Goal: Task Accomplishment & Management: Manage account settings

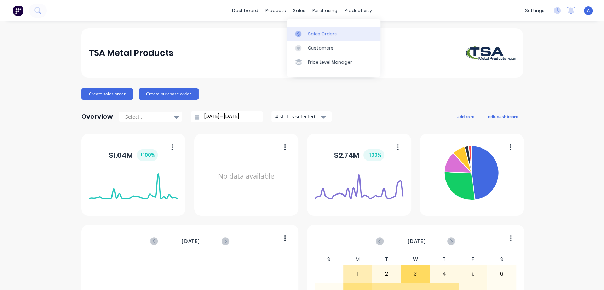
click at [310, 32] on div "Sales Orders" at bounding box center [322, 34] width 29 height 6
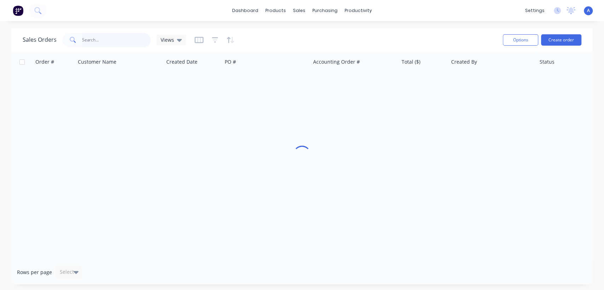
click at [106, 43] on input "text" at bounding box center [116, 40] width 69 height 14
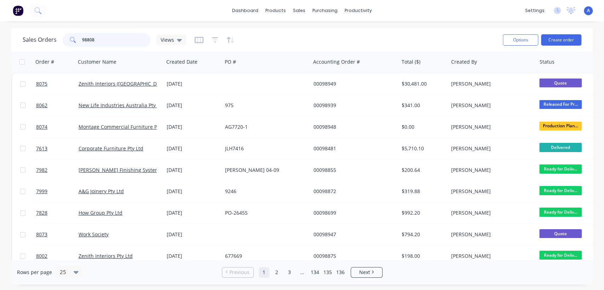
type input "98808"
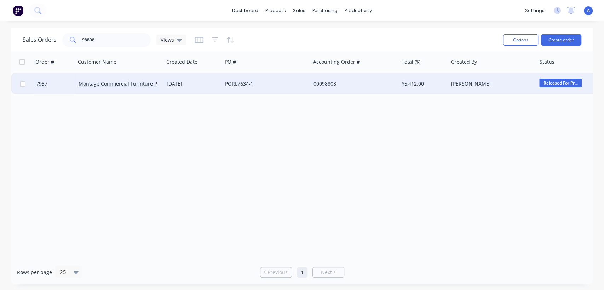
click at [202, 82] on div "[DATE]" at bounding box center [193, 83] width 53 height 7
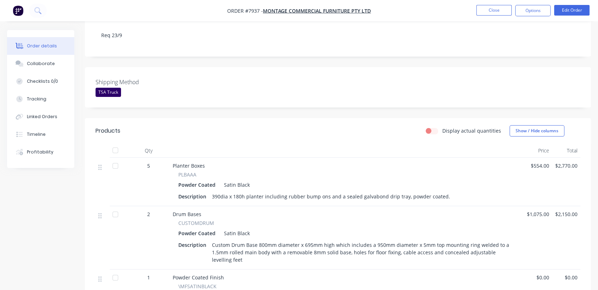
scroll to position [157, 0]
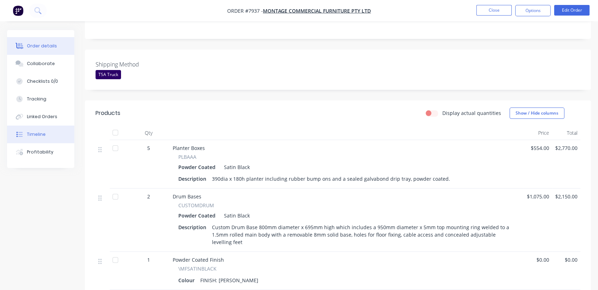
click at [42, 131] on div "Timeline" at bounding box center [36, 134] width 19 height 6
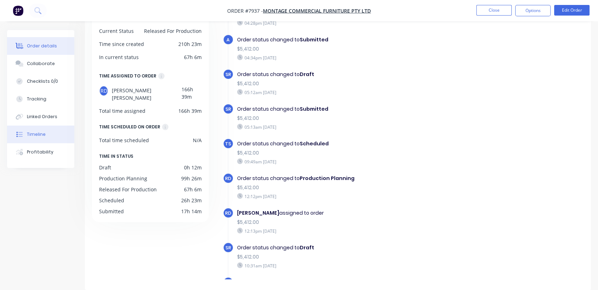
click at [38, 44] on div "Order details" at bounding box center [42, 46] width 30 height 6
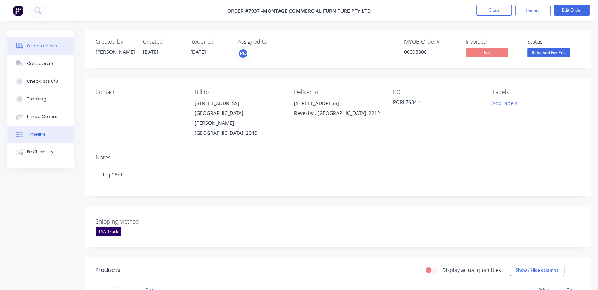
click at [52, 132] on button "Timeline" at bounding box center [40, 135] width 67 height 18
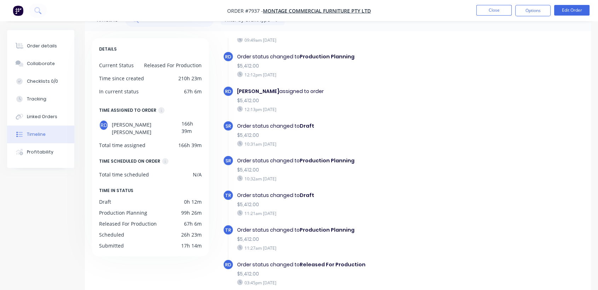
scroll to position [56, 0]
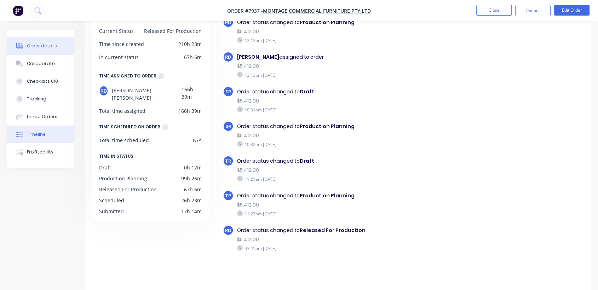
click at [36, 44] on div "Order details" at bounding box center [42, 46] width 30 height 6
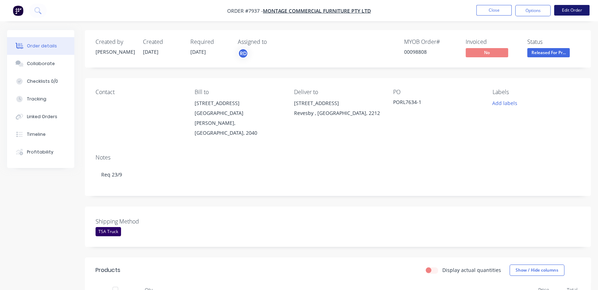
click at [567, 12] on button "Edit Order" at bounding box center [571, 10] width 35 height 11
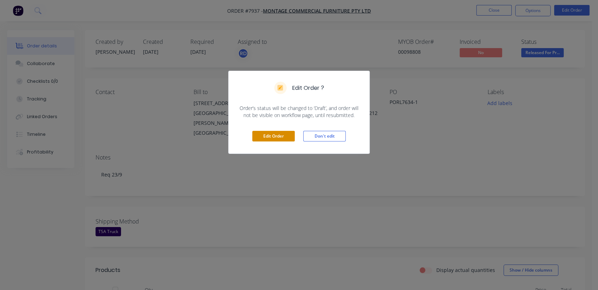
click at [265, 133] on button "Edit Order" at bounding box center [273, 136] width 42 height 11
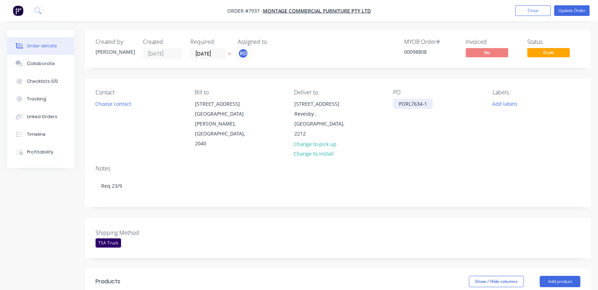
click at [428, 104] on div "PORL7634-1" at bounding box center [413, 104] width 40 height 10
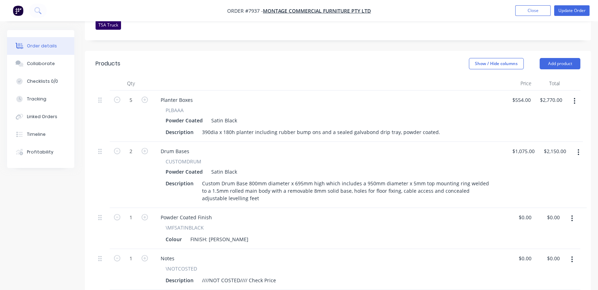
scroll to position [236, 0]
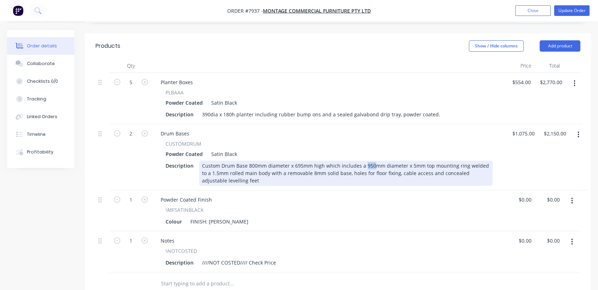
drag, startPoint x: 370, startPoint y: 144, endPoint x: 362, endPoint y: 144, distance: 7.4
click at [362, 161] on div "Custom Drum Base 800mm diameter x 695mm high which includes a 950mm diameter x …" at bounding box center [345, 173] width 293 height 25
click at [249, 161] on div "Custom Drum Base 800mm diameter x 695mm high which includes a 1100mm diameter x…" at bounding box center [345, 173] width 293 height 25
click at [244, 162] on div "Custom Drum Base 800mm diameter x 695mm high which includes a 1100mm diameter x…" at bounding box center [345, 173] width 293 height 25
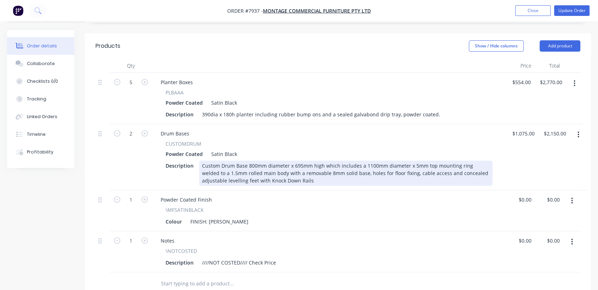
click at [289, 161] on div "Custom Drum Base 800mm diameter x 695mm high which includes a 1100mm diameter x…" at bounding box center [345, 173] width 293 height 25
click at [403, 161] on div "Custom Drum Base 800mm diameter x 695mm high which includes a 1100mm diameter x…" at bounding box center [345, 173] width 293 height 25
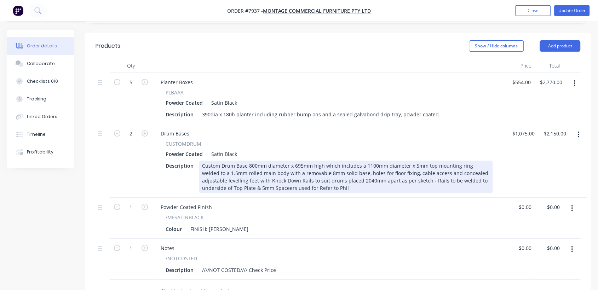
click at [256, 168] on div "Custom Drum Base 800mm diameter x 695mm high which includes a 1100mm diameter x…" at bounding box center [345, 177] width 293 height 33
click at [274, 168] on div "Custom Drum Base 800mm diameter x 695mm high which includes a 1100mm diameter x…" at bounding box center [345, 177] width 293 height 33
click at [282, 168] on div "Custom Drum Base 800mm diameter x 695mm high which includes a 1100mm diameter x…" at bounding box center [345, 177] width 293 height 33
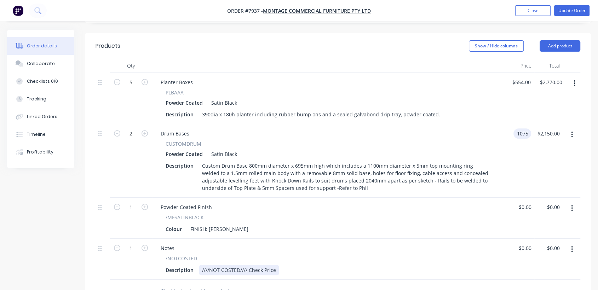
type input "$1,075.00"
click at [275, 265] on div "////NOT COSTED//// Check Price" at bounding box center [239, 270] width 80 height 10
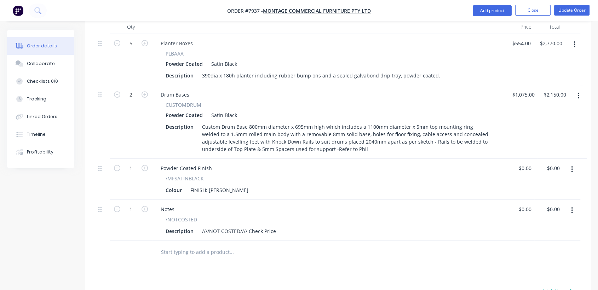
scroll to position [275, 0]
click at [572, 166] on icon "button" at bounding box center [571, 169] width 1 height 6
click at [532, 225] on div "Delete" at bounding box center [546, 230] width 54 height 10
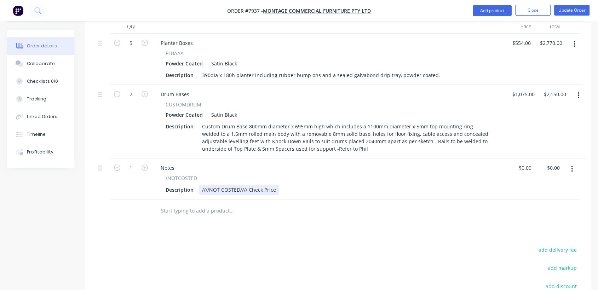
click at [276, 185] on div "////NOT COSTED//// Check Price" at bounding box center [239, 190] width 80 height 10
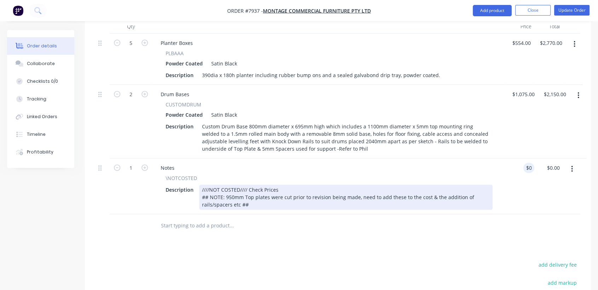
click at [252, 185] on div "////NOT COSTED//// Check Prices ## NOTE: 950mm Top plates were cut prior to rev…" at bounding box center [345, 197] width 293 height 25
click at [253, 185] on div "////NOT COSTED//// Check Prices ## NOTE: 950mm Top plates were cut prior to rev…" at bounding box center [345, 197] width 293 height 25
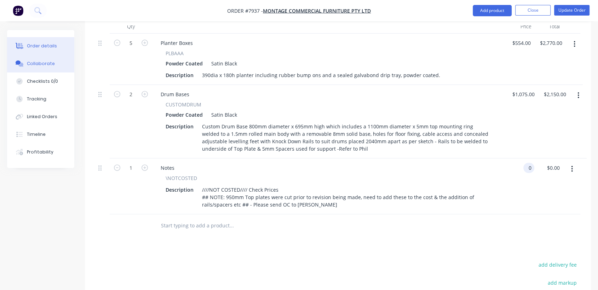
type input "$0.00"
click at [48, 65] on div "Collaborate" at bounding box center [41, 64] width 28 height 6
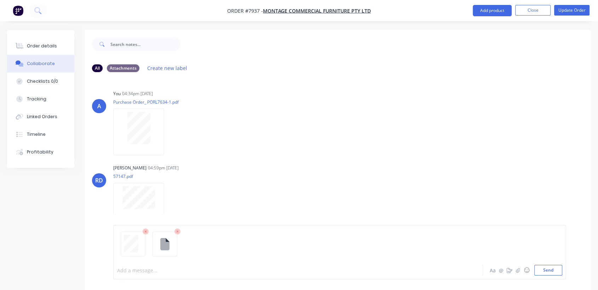
click at [145, 268] on div at bounding box center [284, 270] width 334 height 7
click at [549, 269] on button "Send" at bounding box center [548, 270] width 28 height 11
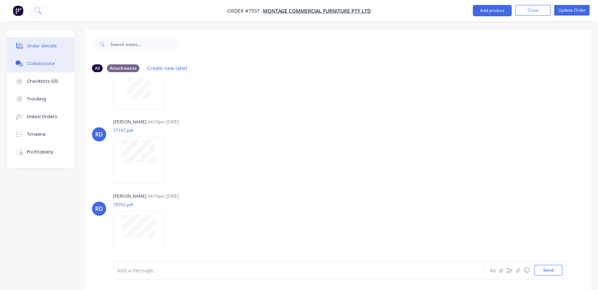
click at [40, 46] on div "Order details" at bounding box center [42, 46] width 30 height 6
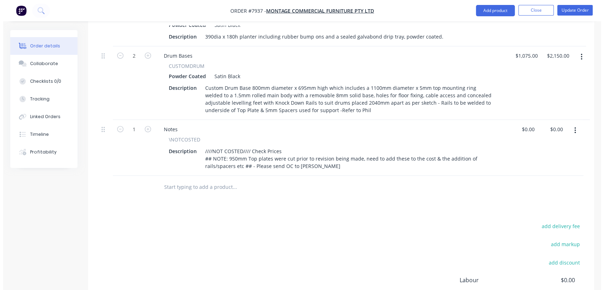
scroll to position [314, 0]
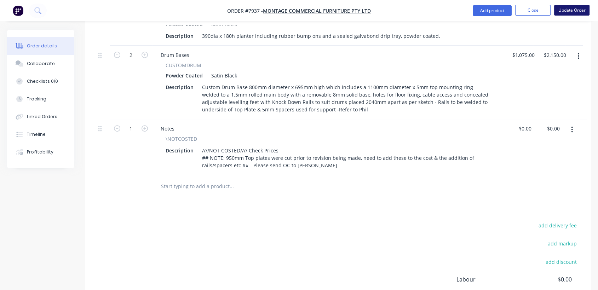
click at [569, 7] on button "Update Order" at bounding box center [571, 10] width 35 height 11
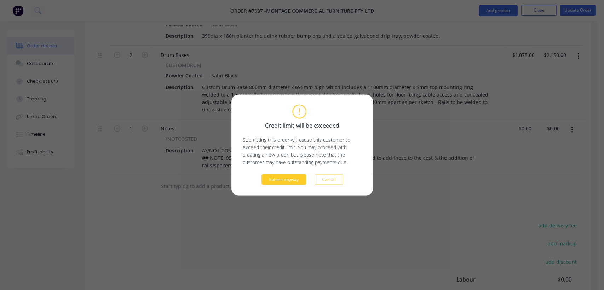
click at [279, 177] on button "Submit anyway" at bounding box center [283, 179] width 45 height 11
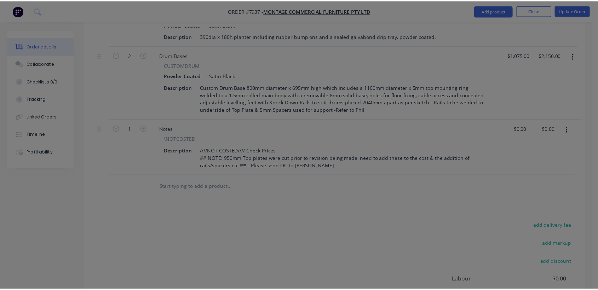
scroll to position [281, 0]
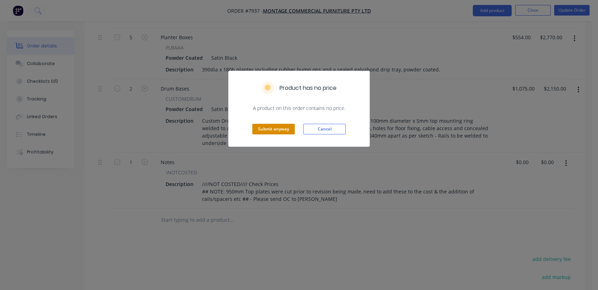
click at [265, 127] on button "Submit anyway" at bounding box center [273, 129] width 42 height 11
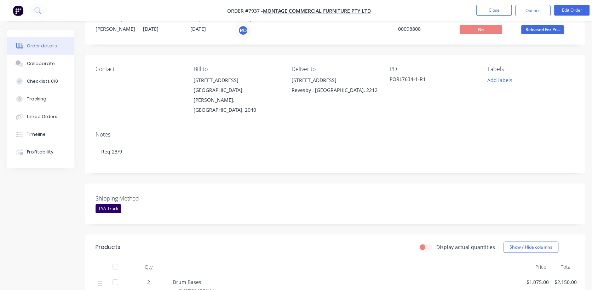
scroll to position [0, 0]
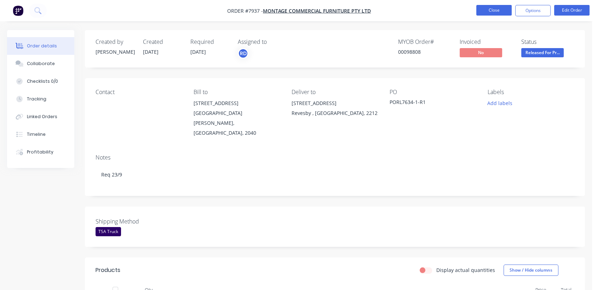
click at [499, 11] on button "Close" at bounding box center [493, 10] width 35 height 11
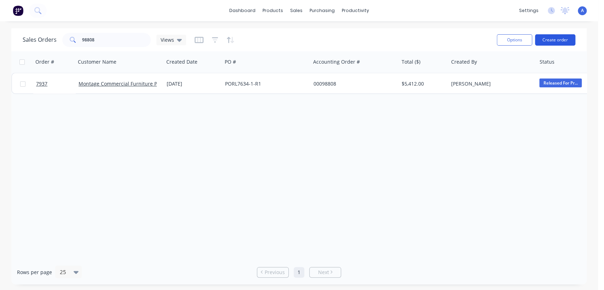
click at [553, 38] on button "Create order" at bounding box center [555, 39] width 40 height 11
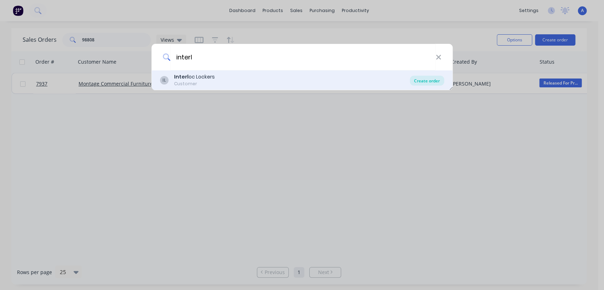
type input "interl"
click at [421, 80] on div "Create order" at bounding box center [427, 81] width 34 height 10
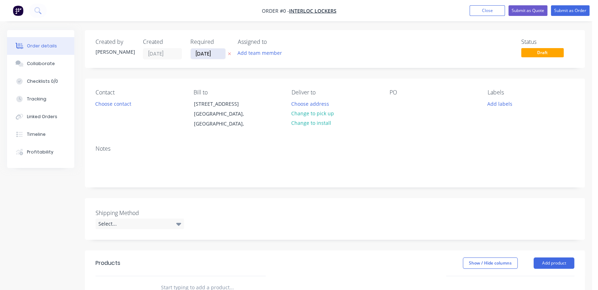
click at [218, 54] on input "[DATE]" at bounding box center [208, 53] width 35 height 11
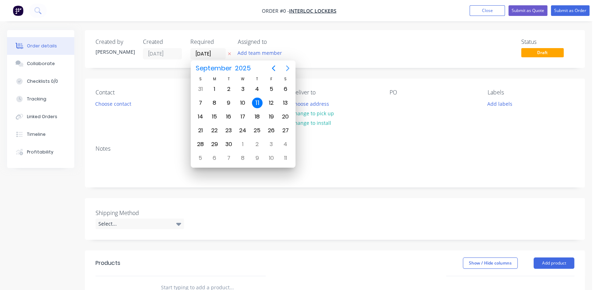
click at [287, 67] on icon "Next page" at bounding box center [287, 68] width 3 height 6
click at [243, 143] on div "31" at bounding box center [242, 144] width 11 height 11
type input "[DATE]"
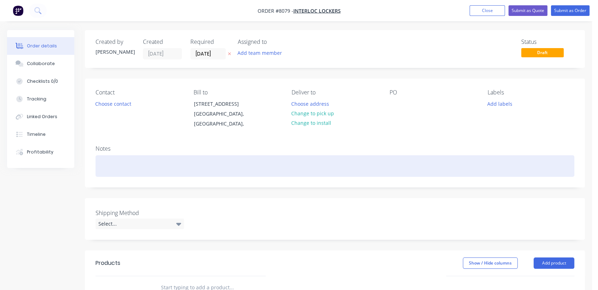
click at [119, 161] on div at bounding box center [335, 166] width 479 height 22
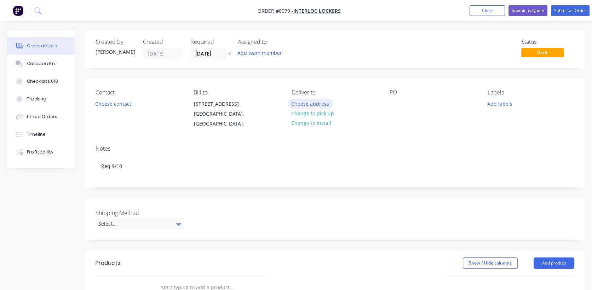
click at [312, 102] on button "Choose address" at bounding box center [310, 104] width 45 height 10
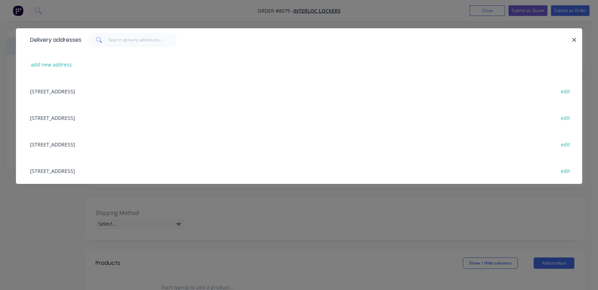
click at [84, 144] on div "[STREET_ADDRESS] edit" at bounding box center [299, 144] width 545 height 27
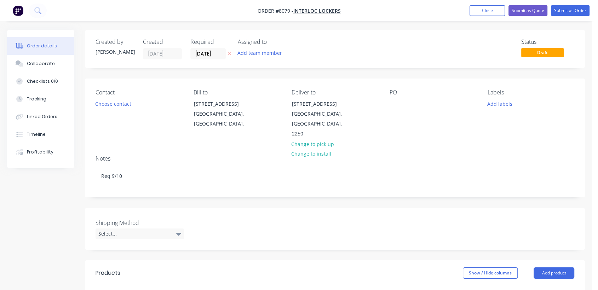
click at [397, 98] on div "PO" at bounding box center [433, 114] width 87 height 50
click at [397, 106] on div at bounding box center [395, 104] width 11 height 10
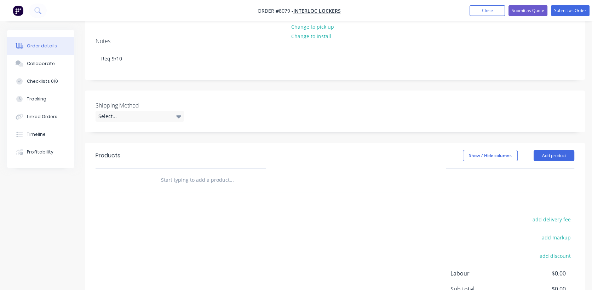
scroll to position [118, 0]
click at [130, 111] on div "Select..." at bounding box center [140, 116] width 88 height 11
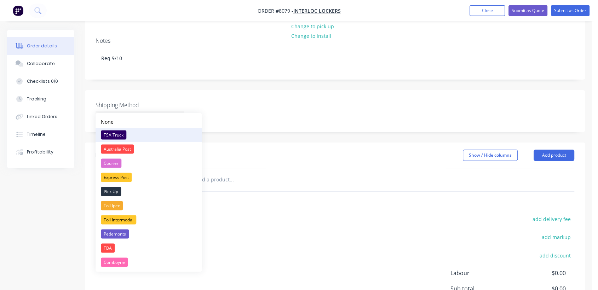
click at [123, 133] on div "TSA Truck" at bounding box center [113, 134] width 25 height 9
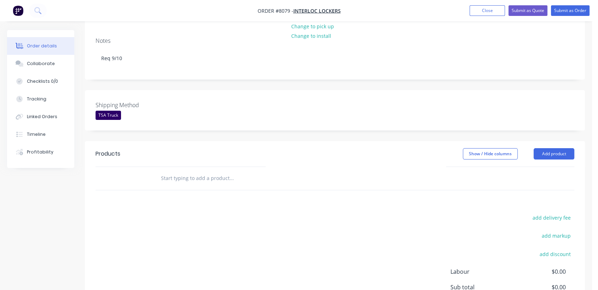
click at [195, 171] on input "text" at bounding box center [232, 178] width 142 height 14
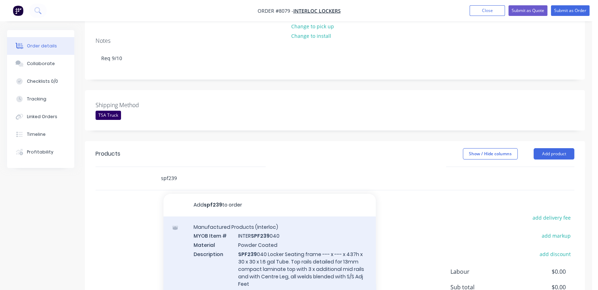
type input "spf239"
click at [279, 249] on div "Manufactured Products (Interloc) MYOB Item # INTER SPF239 040 Material Powder C…" at bounding box center [269, 260] width 212 height 87
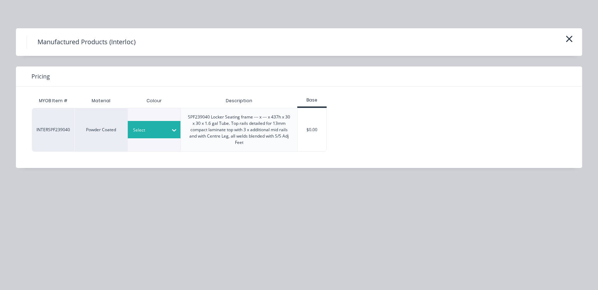
click at [156, 130] on div at bounding box center [149, 130] width 32 height 8
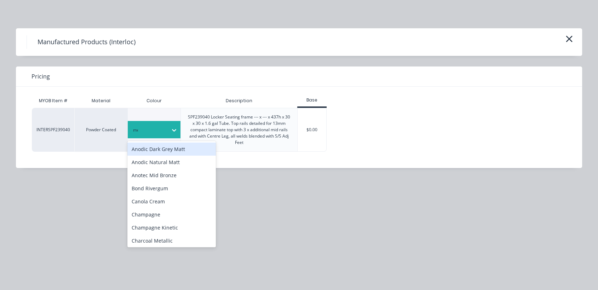
type input "met"
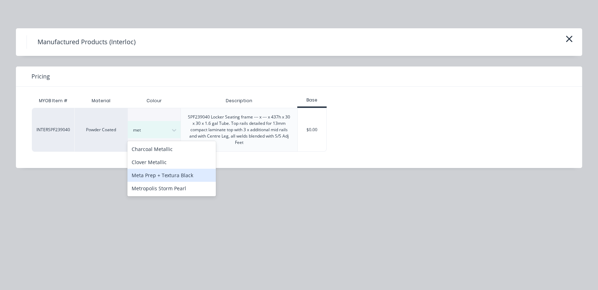
click at [176, 174] on div "Meta Prep + Textura Black" at bounding box center [171, 175] width 88 height 13
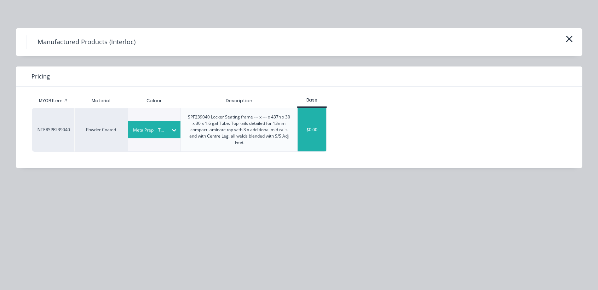
click at [317, 133] on div "$0.00" at bounding box center [312, 129] width 29 height 43
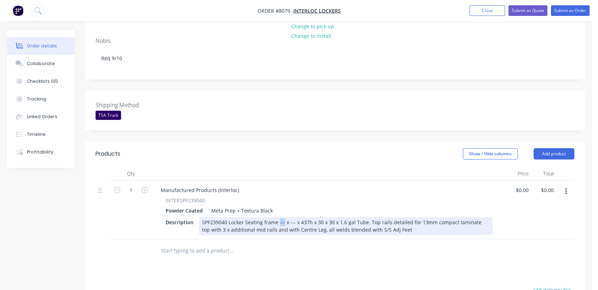
drag, startPoint x: 282, startPoint y: 211, endPoint x: 278, endPoint y: 211, distance: 4.3
click at [278, 217] on div "SPF239040 Locker Seating frame --- x --- x 437h x 30 x 30 x 1.6 gal Tube. Top r…" at bounding box center [345, 226] width 293 height 18
drag, startPoint x: 299, startPoint y: 212, endPoint x: 294, endPoint y: 212, distance: 5.0
click at [294, 217] on div "SPF239040 Locker Seating frame 2390 x --- x 437h x 30 x 30 x 1.6 gal Tube. Top …" at bounding box center [345, 226] width 293 height 18
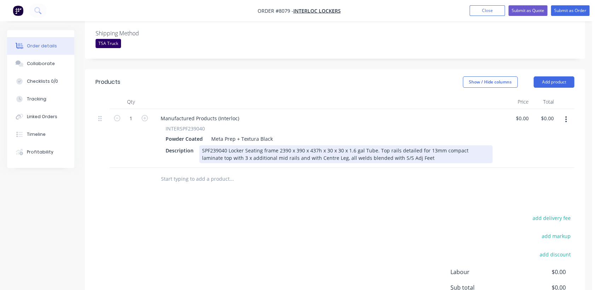
scroll to position [196, 0]
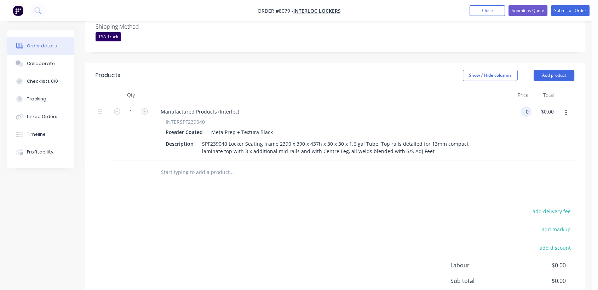
click at [523, 107] on input "0" at bounding box center [527, 112] width 8 height 10
type input "$462.00"
click at [193, 165] on input "text" at bounding box center [232, 172] width 142 height 14
type input "s"
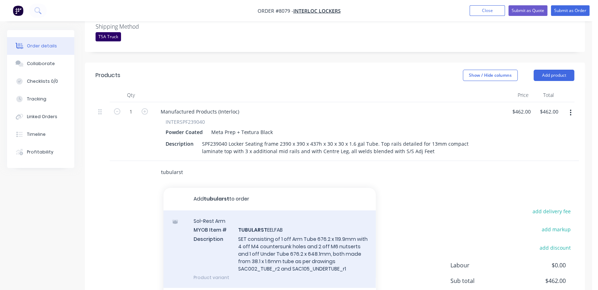
type input "tubularst"
click at [258, 227] on div "Sol-Rest Arm MYOB Item # TUBULARST EELFAB Description SET consisting of 1 off A…" at bounding box center [269, 249] width 212 height 77
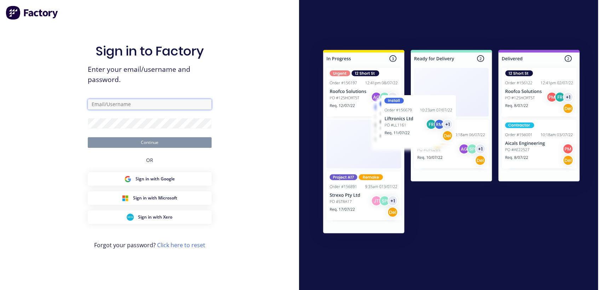
type input "[PERSON_NAME][EMAIL_ADDRESS][DOMAIN_NAME]"
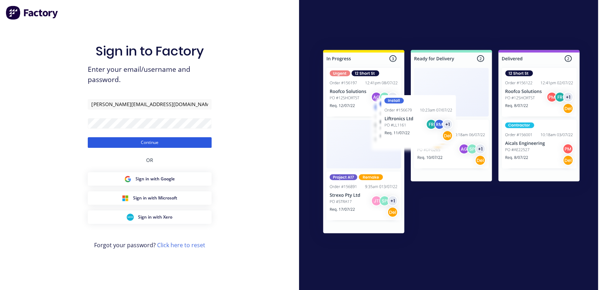
click at [163, 144] on button "Continue" at bounding box center [150, 142] width 124 height 11
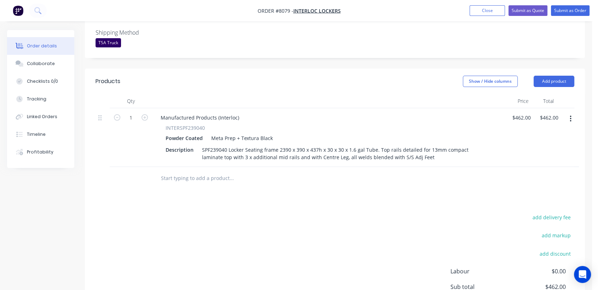
scroll to position [196, 0]
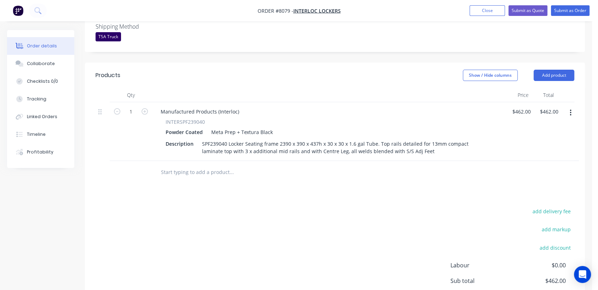
click at [190, 165] on input "text" at bounding box center [232, 172] width 142 height 14
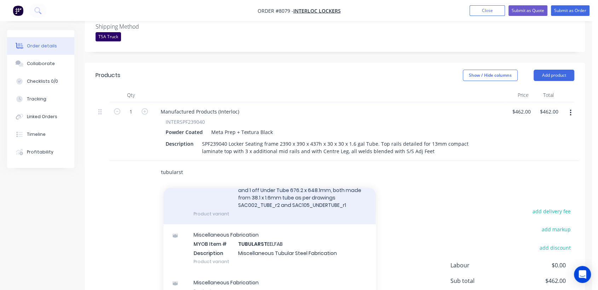
scroll to position [76, 0]
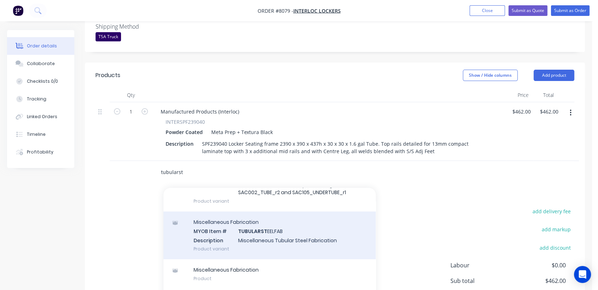
type input "tubularst"
click at [266, 219] on div "Miscellaneous Fabrication MYOB Item # TUBULARST EELFAB Description Miscellaneou…" at bounding box center [269, 236] width 212 height 48
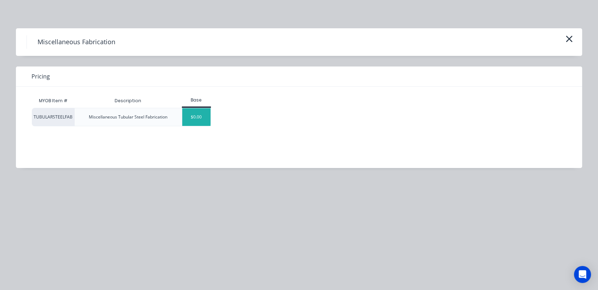
click at [198, 123] on div "$0.00" at bounding box center [196, 117] width 29 height 18
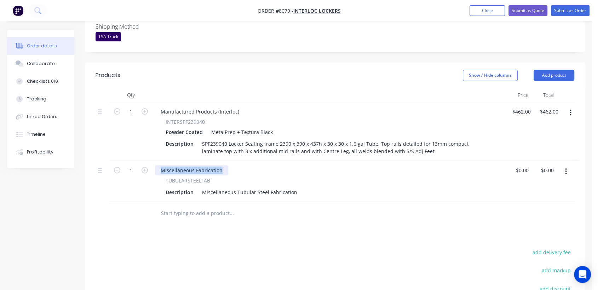
drag, startPoint x: 222, startPoint y: 160, endPoint x: 149, endPoint y: 153, distance: 73.9
click at [151, 150] on div "1 Manufactured Products (Interloc) INTERSPF239040 Powder Coated Meta Prep + Tex…" at bounding box center [335, 152] width 479 height 100
click at [527, 165] on input "0" at bounding box center [527, 170] width 8 height 10
type input "$691.00"
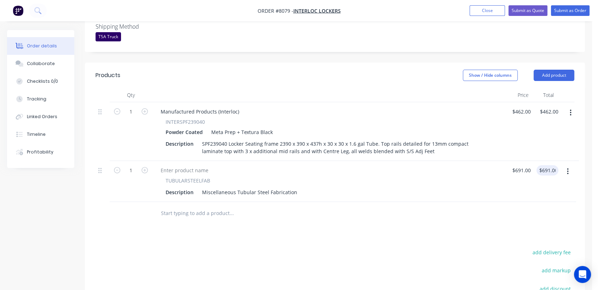
click at [178, 206] on input "text" at bounding box center [232, 213] width 142 height 14
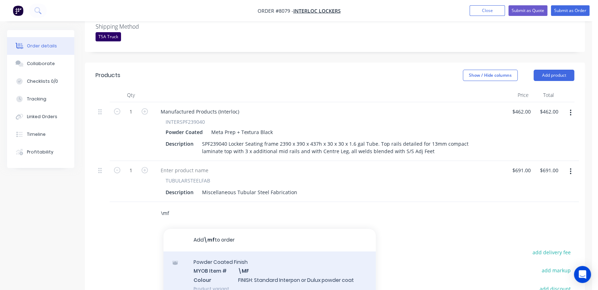
type input "\mf"
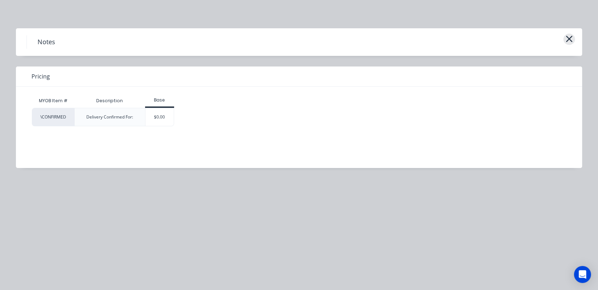
click at [568, 35] on icon "button" at bounding box center [568, 39] width 7 height 10
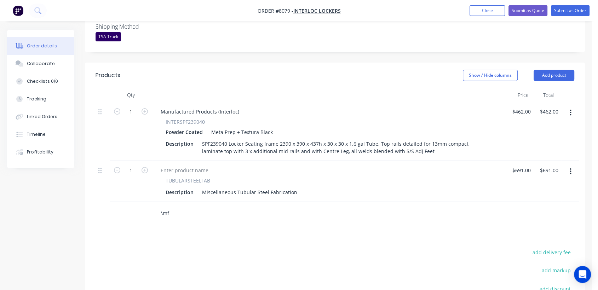
click at [174, 206] on input "\mf" at bounding box center [232, 213] width 142 height 14
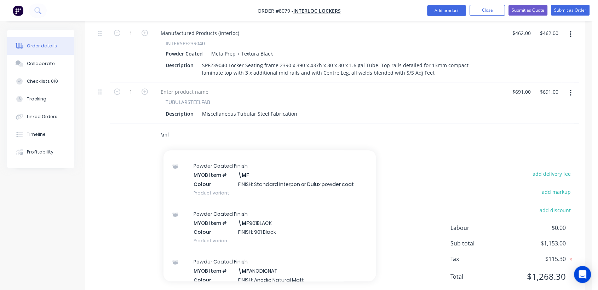
scroll to position [118, 0]
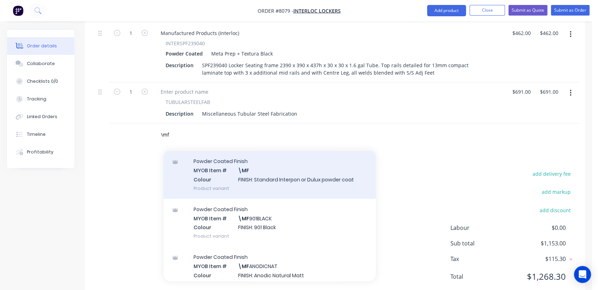
click at [306, 167] on div "Powder Coated Finish MYOB Item # \MF Colour FINISH: Standard Interpon or Dulux …" at bounding box center [269, 175] width 212 height 48
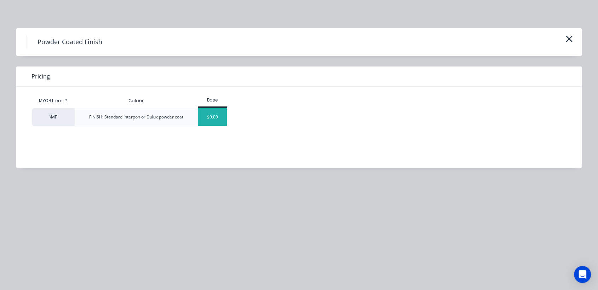
click at [219, 117] on div "$0.00" at bounding box center [212, 117] width 29 height 18
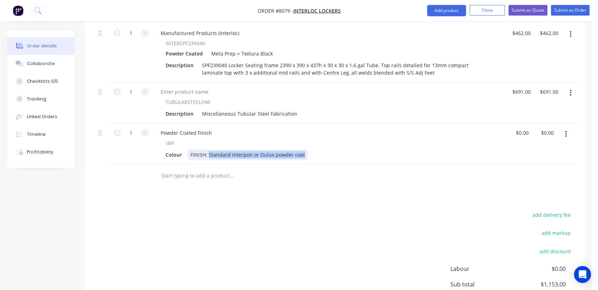
drag, startPoint x: 208, startPoint y: 143, endPoint x: 326, endPoint y: 162, distance: 118.7
click at [326, 161] on div "Qty Price Total 1 Manufactured Products (Interloc) INTERSPF239040 Powder Coated…" at bounding box center [335, 99] width 500 height 178
type input "$0.00"
drag, startPoint x: 200, startPoint y: 101, endPoint x: 326, endPoint y: 115, distance: 126.4
click at [326, 115] on div "1 Manufactured Products (Interloc) INTERSPF239040 Powder Coated Meta Prep + Tex…" at bounding box center [335, 94] width 479 height 141
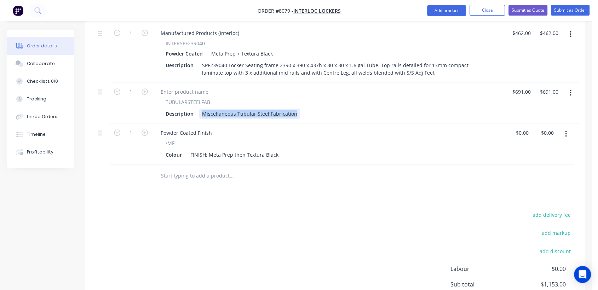
drag, startPoint x: 293, startPoint y: 103, endPoint x: 200, endPoint y: 100, distance: 93.8
click at [200, 109] on div "Miscellaneous Tubular Steel Fabrication" at bounding box center [249, 114] width 101 height 10
paste div
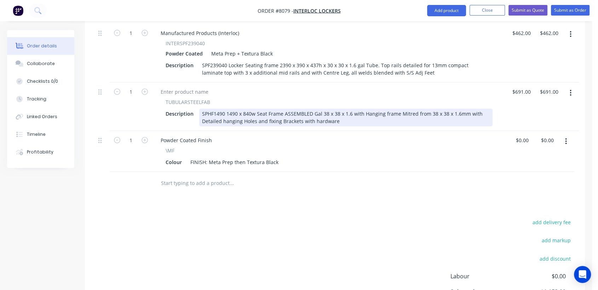
click at [231, 109] on div "SPHF1490 1490 x 840w Seat Frame ASSEMBLED Gal 38 x 38 x 1.6 with Hanging frame …" at bounding box center [345, 118] width 293 height 18
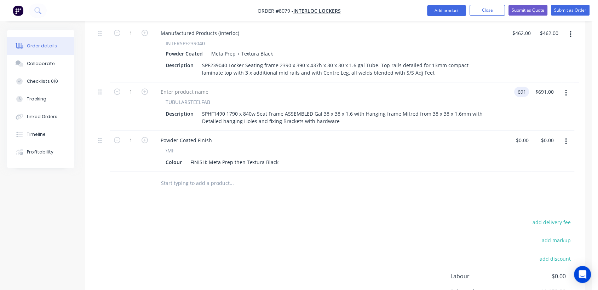
type input "$691.00"
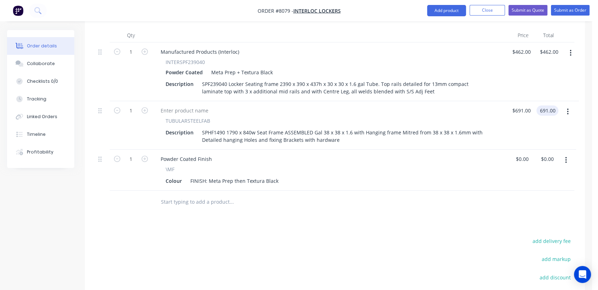
scroll to position [255, 0]
type input "$691.00"
click at [59, 61] on button "Collaborate" at bounding box center [40, 64] width 67 height 18
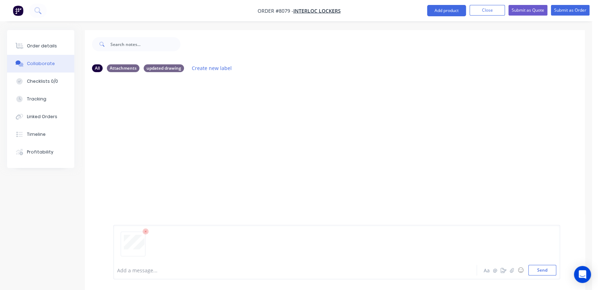
click at [536, 264] on div at bounding box center [336, 247] width 439 height 36
drag, startPoint x: 541, startPoint y: 273, endPoint x: 480, endPoint y: 244, distance: 67.7
click at [541, 273] on button "Send" at bounding box center [542, 270] width 28 height 11
click at [47, 43] on div "Order details" at bounding box center [42, 46] width 30 height 6
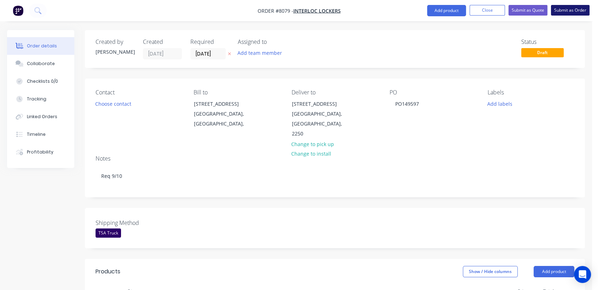
click at [573, 5] on button "Submit as Order" at bounding box center [570, 10] width 39 height 11
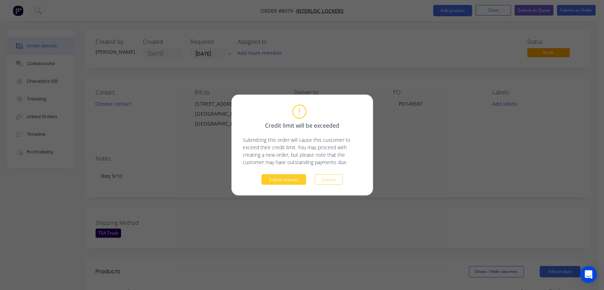
click at [288, 179] on button "Submit anyway" at bounding box center [283, 179] width 45 height 11
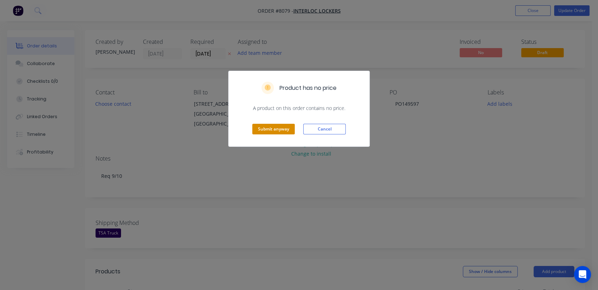
click at [271, 128] on button "Submit anyway" at bounding box center [273, 129] width 42 height 11
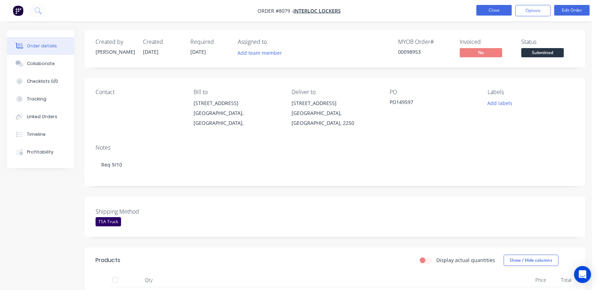
click at [493, 10] on button "Close" at bounding box center [493, 10] width 35 height 11
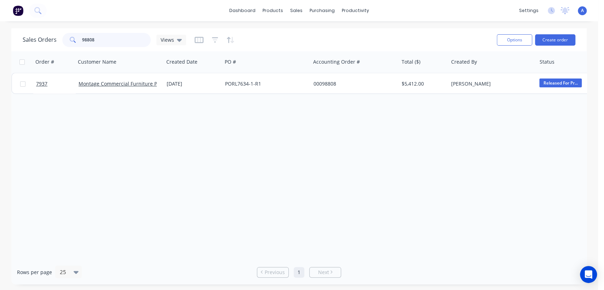
drag, startPoint x: 100, startPoint y: 41, endPoint x: 71, endPoint y: 35, distance: 29.9
click at [71, 35] on div "98808" at bounding box center [106, 40] width 88 height 14
type input "98842"
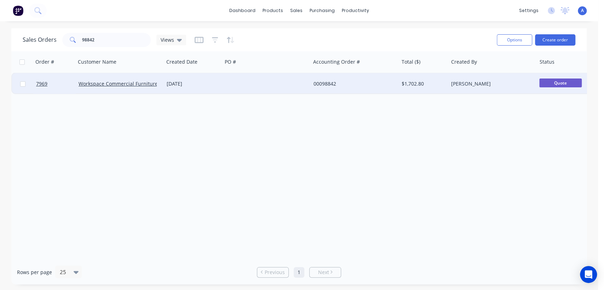
click at [262, 81] on div at bounding box center [266, 83] width 88 height 21
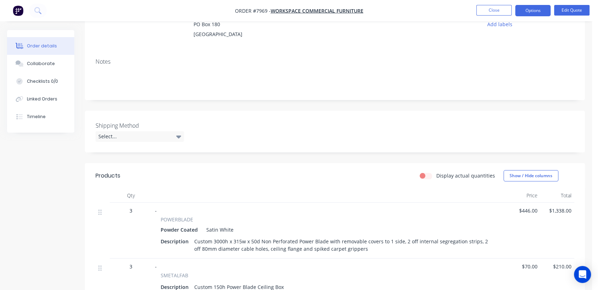
scroll to position [77, 0]
click at [543, 11] on button "Options" at bounding box center [532, 10] width 35 height 11
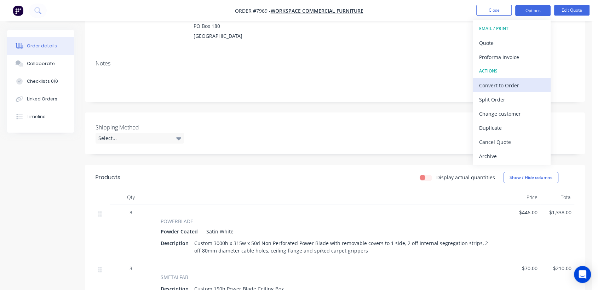
click at [513, 82] on div "Convert to Order" at bounding box center [511, 85] width 65 height 10
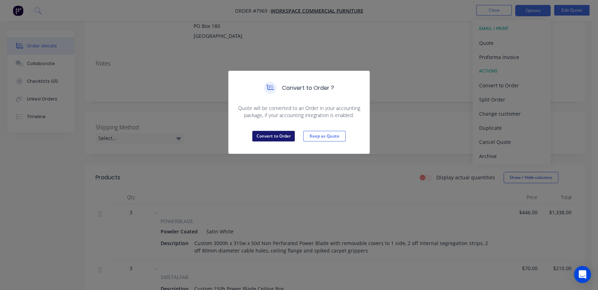
click at [272, 138] on button "Convert to Order" at bounding box center [273, 136] width 42 height 11
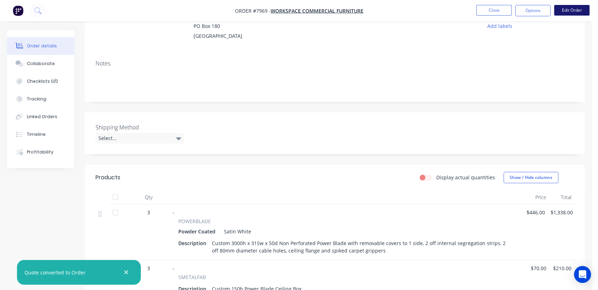
click at [565, 12] on button "Edit Order" at bounding box center [571, 10] width 35 height 11
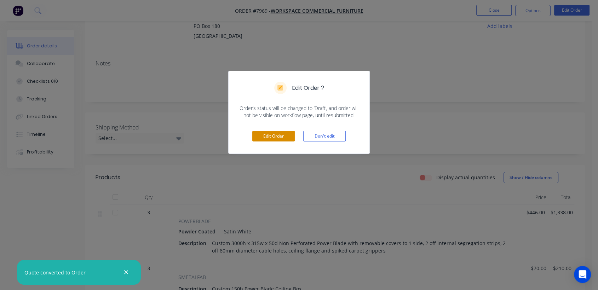
click at [277, 137] on button "Edit Order" at bounding box center [273, 136] width 42 height 11
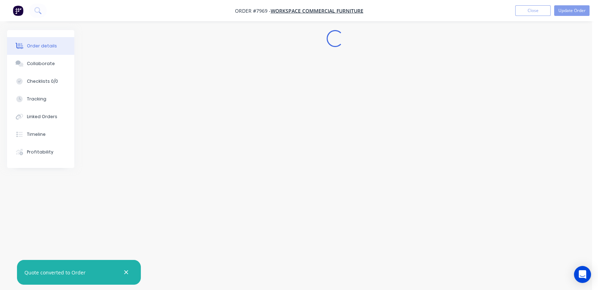
scroll to position [0, 0]
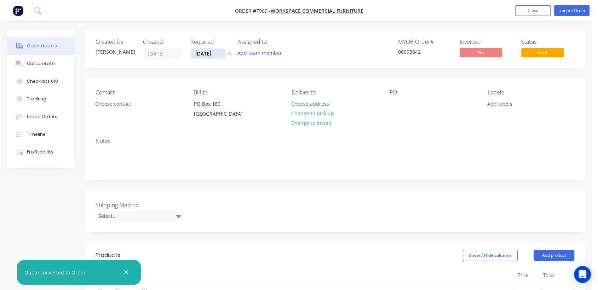
click at [220, 52] on input "[DATE]" at bounding box center [208, 53] width 35 height 11
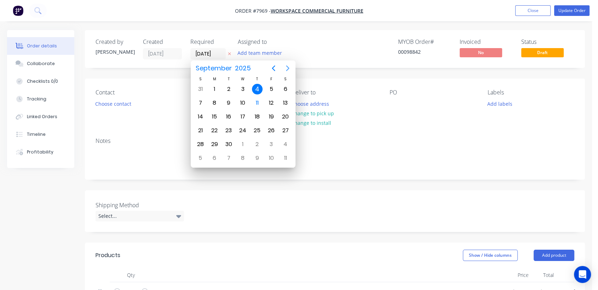
click at [288, 67] on icon "Next page" at bounding box center [287, 68] width 3 height 6
click at [242, 142] on div "31" at bounding box center [242, 144] width 11 height 11
type input "[DATE]"
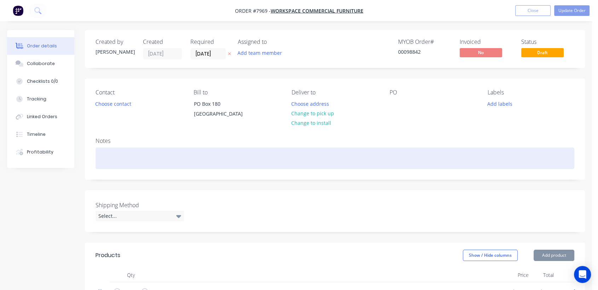
click at [141, 169] on div at bounding box center [335, 159] width 479 height 22
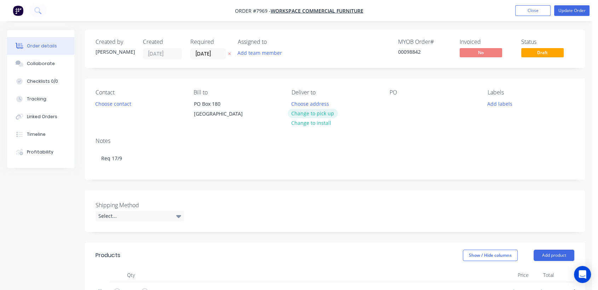
click at [324, 109] on button "Change to pick up" at bounding box center [313, 114] width 50 height 10
click at [393, 102] on div at bounding box center [395, 104] width 11 height 10
click at [138, 221] on div "Select..." at bounding box center [140, 216] width 88 height 11
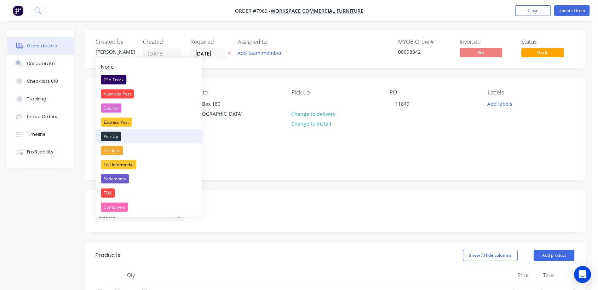
click at [113, 136] on div "Pick Up" at bounding box center [111, 136] width 20 height 9
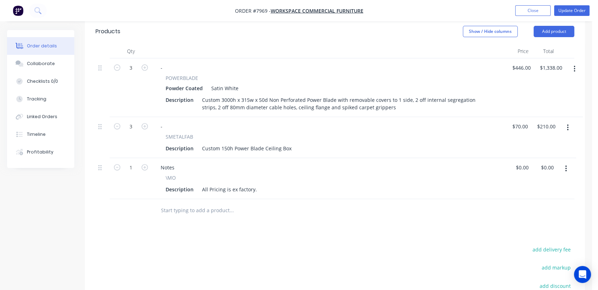
scroll to position [236, 0]
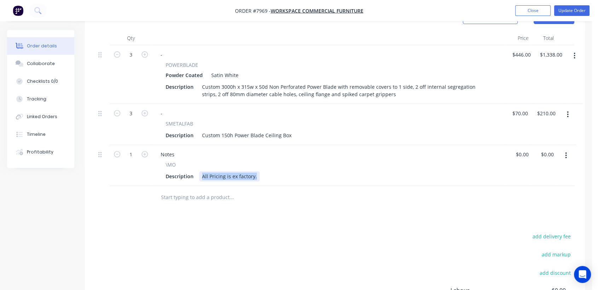
drag, startPoint x: 254, startPoint y: 183, endPoint x: 199, endPoint y: 182, distance: 54.9
click at [199, 182] on div "All Pricing is ex factory." at bounding box center [229, 176] width 61 height 10
click at [211, 205] on input "text" at bounding box center [232, 197] width 142 height 14
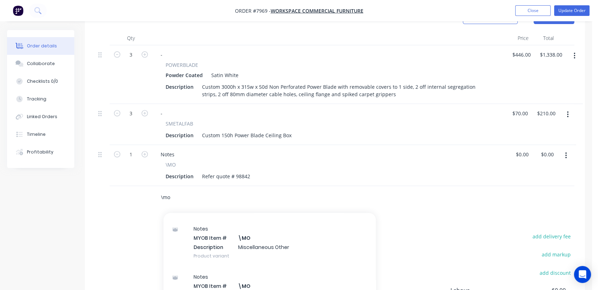
scroll to position [118, 0]
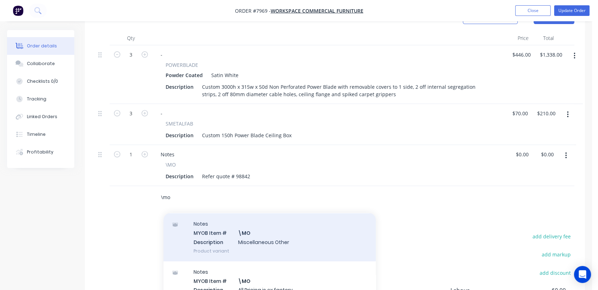
type input "\mo"
click at [270, 247] on div "Notes MYOB Item # \MO Description Miscellaneous Other Product variant" at bounding box center [269, 237] width 212 height 48
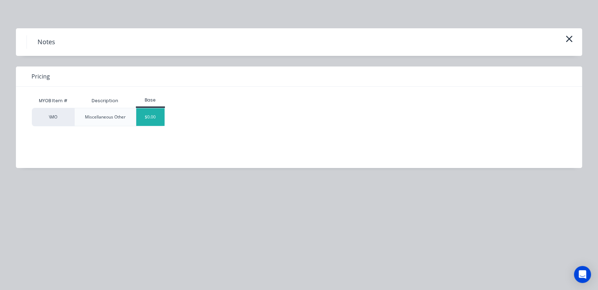
click at [155, 122] on div "$0.00" at bounding box center [150, 117] width 29 height 18
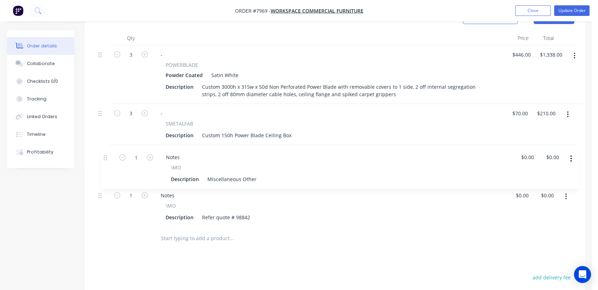
drag, startPoint x: 101, startPoint y: 203, endPoint x: 107, endPoint y: 155, distance: 48.9
click at [107, 155] on div "3 - POWERBLADE Powder Coated Satin White Description Custom 3000h x 315w x 50d …" at bounding box center [335, 136] width 479 height 182
drag, startPoint x: 201, startPoint y: 181, endPoint x: 277, endPoint y: 185, distance: 76.2
click at [277, 182] on div "Description Miscellaneous Other" at bounding box center [328, 176] width 330 height 10
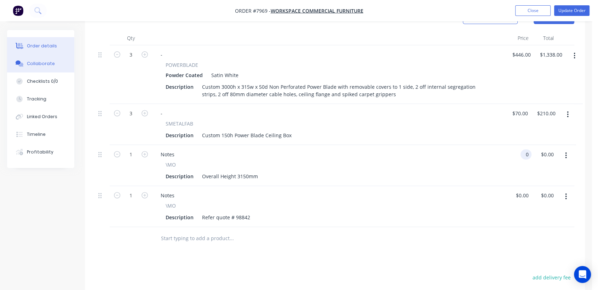
type input "$0.00"
click at [61, 67] on button "Collaborate" at bounding box center [40, 64] width 67 height 18
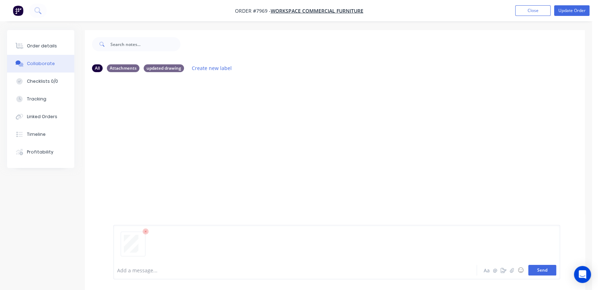
click at [543, 267] on button "Send" at bounding box center [542, 270] width 28 height 11
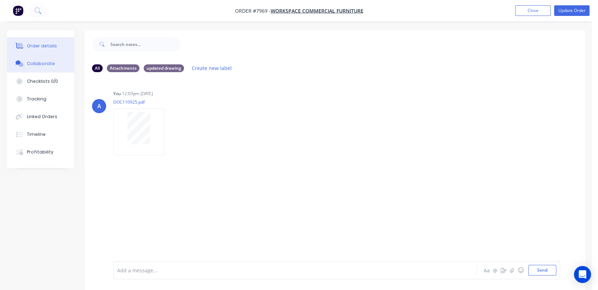
click at [50, 44] on div "Order details" at bounding box center [42, 46] width 30 height 6
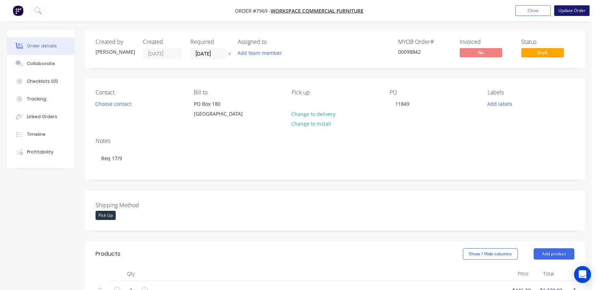
click at [567, 9] on button "Update Order" at bounding box center [571, 10] width 35 height 11
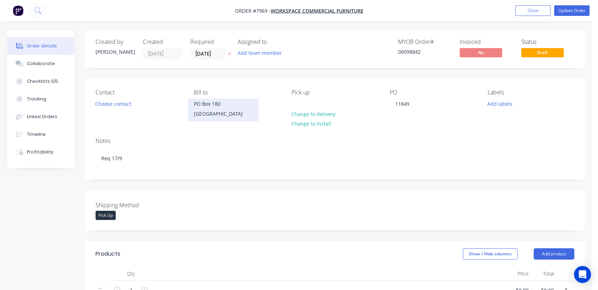
type input "$446.00"
type input "$1,338.00"
type input "$70.00"
type input "$210.00"
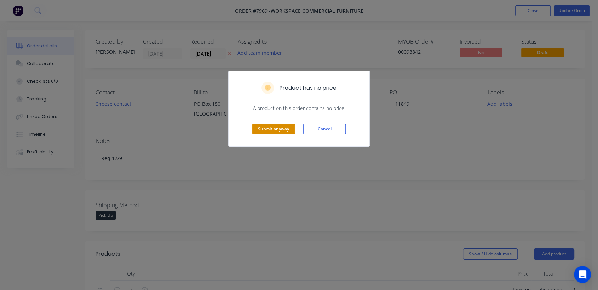
click at [278, 131] on button "Submit anyway" at bounding box center [273, 129] width 42 height 11
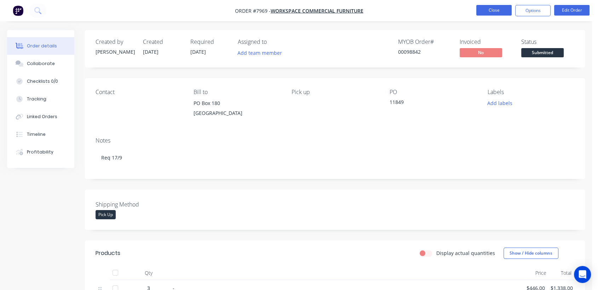
click at [488, 12] on button "Close" at bounding box center [493, 10] width 35 height 11
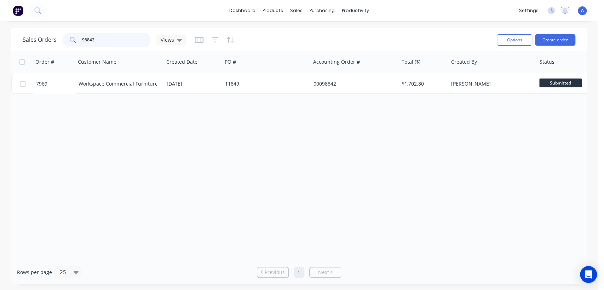
drag, startPoint x: 102, startPoint y: 41, endPoint x: 73, endPoint y: 39, distance: 29.1
click at [73, 39] on div "98842" at bounding box center [106, 40] width 88 height 14
type input "37091"
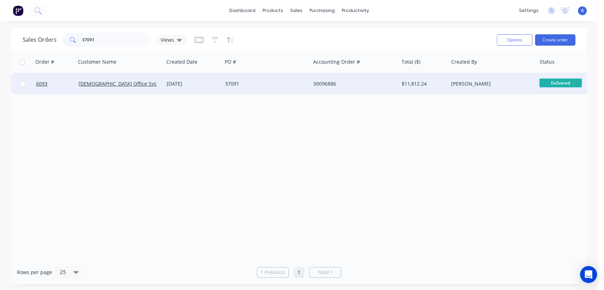
click at [217, 82] on div "[DATE]" at bounding box center [193, 83] width 53 height 7
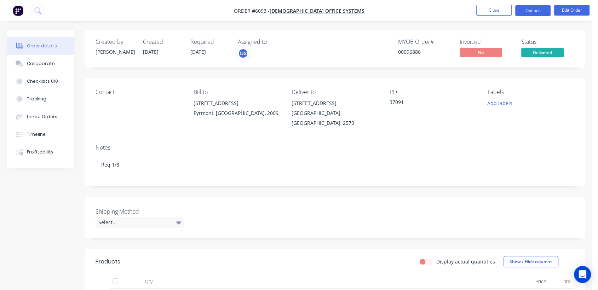
click at [539, 8] on button "Options" at bounding box center [532, 10] width 35 height 11
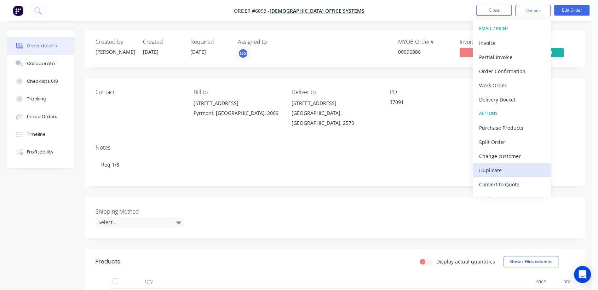
click at [499, 167] on div "Duplicate" at bounding box center [511, 170] width 65 height 10
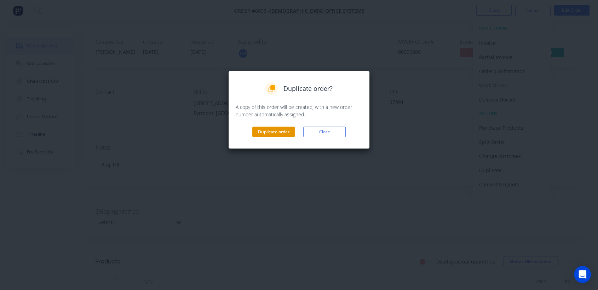
click at [265, 128] on button "Duplicate order" at bounding box center [273, 132] width 42 height 11
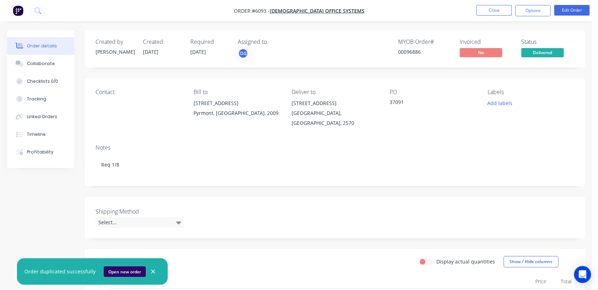
click at [121, 271] on button "Open new order" at bounding box center [125, 271] width 42 height 11
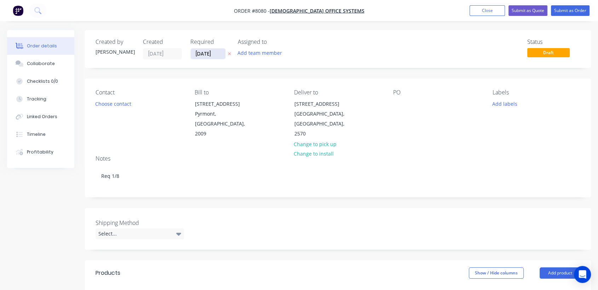
click at [218, 49] on input "[DATE]" at bounding box center [208, 53] width 35 height 11
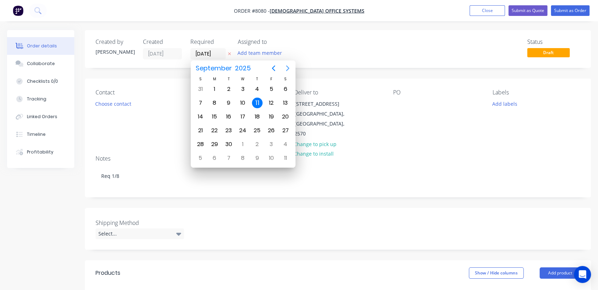
click at [288, 67] on icon "Next page" at bounding box center [287, 68] width 8 height 8
click at [240, 139] on div "31" at bounding box center [242, 144] width 11 height 11
type input "[DATE]"
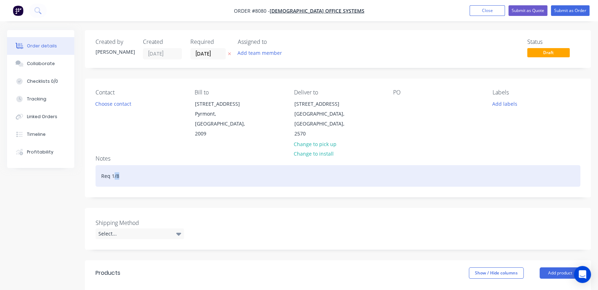
drag, startPoint x: 120, startPoint y: 165, endPoint x: 113, endPoint y: 164, distance: 6.8
click at [113, 165] on div "Req 1/8" at bounding box center [338, 176] width 485 height 22
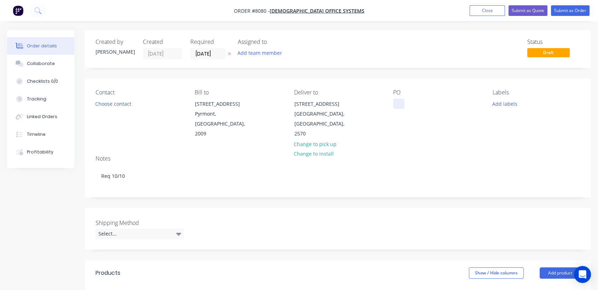
click at [398, 102] on div at bounding box center [398, 104] width 11 height 10
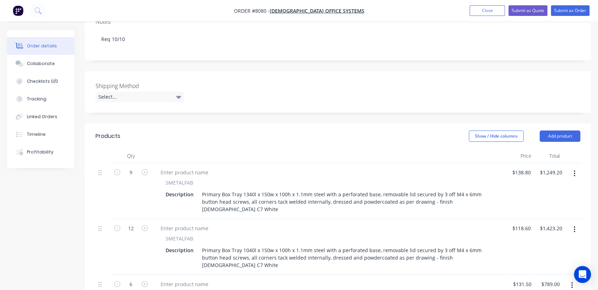
scroll to position [157, 0]
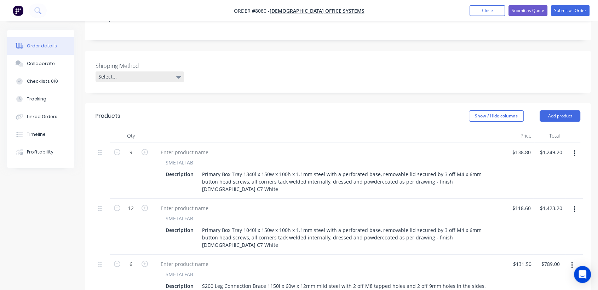
click at [130, 71] on div "Select..." at bounding box center [140, 76] width 88 height 11
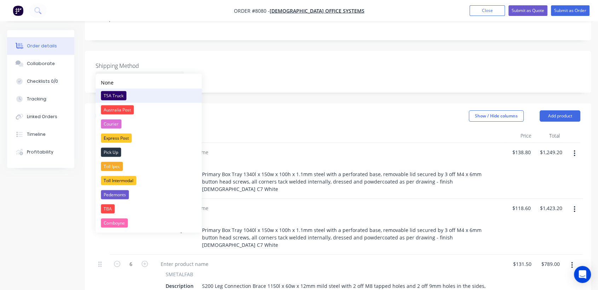
click at [117, 91] on div "TSA Truck" at bounding box center [113, 95] width 25 height 9
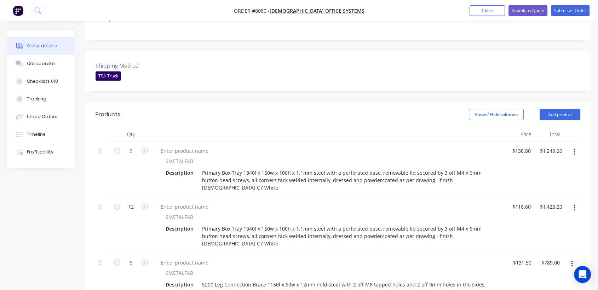
click at [574, 148] on icon "button" at bounding box center [575, 152] width 2 height 8
click at [529, 208] on div "Delete" at bounding box center [549, 213] width 54 height 10
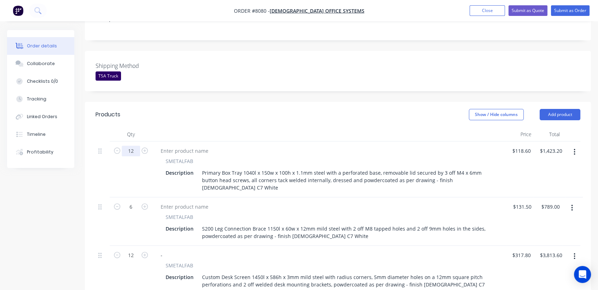
click at [135, 146] on input "12" at bounding box center [131, 151] width 18 height 11
type input "2"
type input "$237.20"
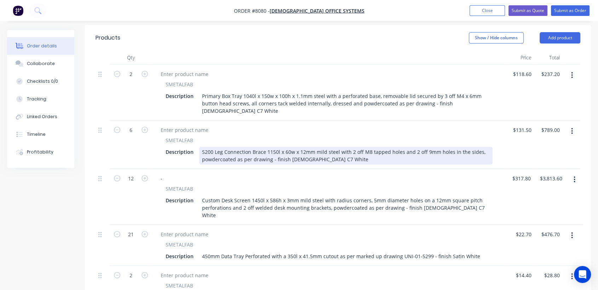
scroll to position [236, 0]
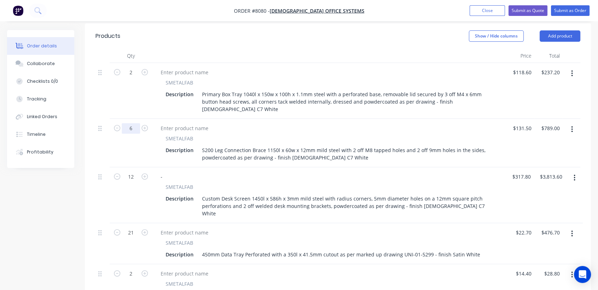
click at [136, 123] on input "6" at bounding box center [131, 128] width 18 height 11
type input "1"
type input "$131.50"
click at [136, 172] on input "12" at bounding box center [131, 177] width 18 height 11
type input "2"
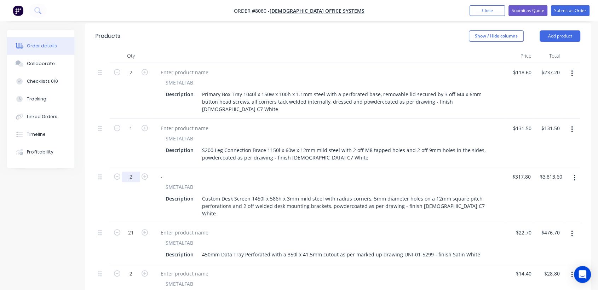
type input "$635.60"
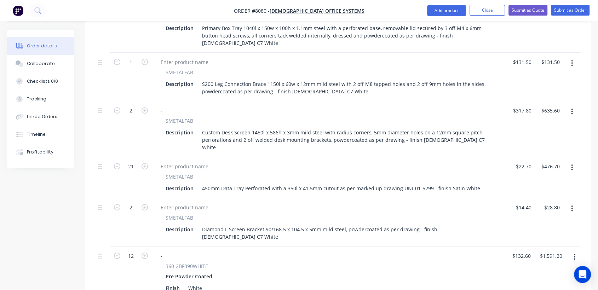
scroll to position [314, 0]
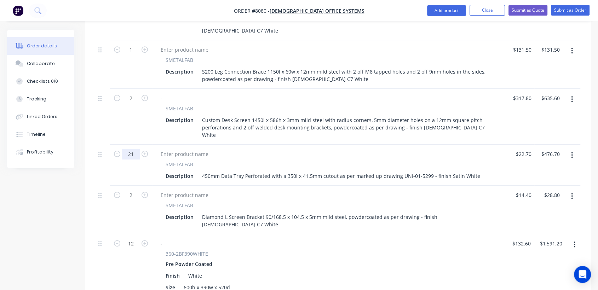
click at [136, 149] on input "21" at bounding box center [131, 154] width 18 height 11
type input "2"
type input "$45.40"
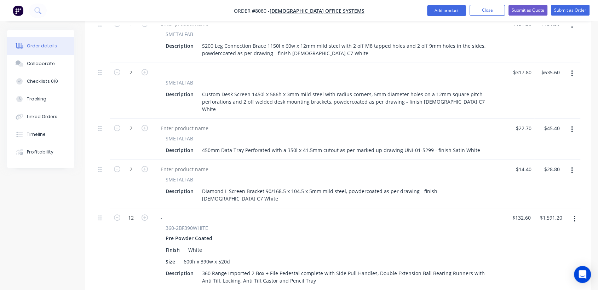
scroll to position [354, 0]
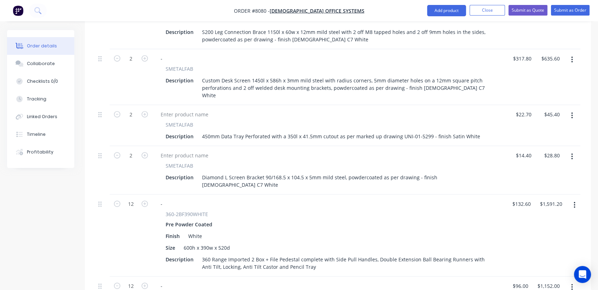
click at [572, 153] on icon "button" at bounding box center [572, 157] width 2 height 8
click at [523, 213] on div "Delete" at bounding box center [546, 218] width 54 height 10
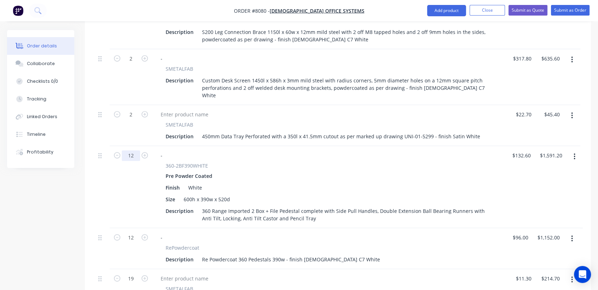
click at [134, 150] on input "12" at bounding box center [131, 155] width 18 height 11
type input "2"
type input "$265.20"
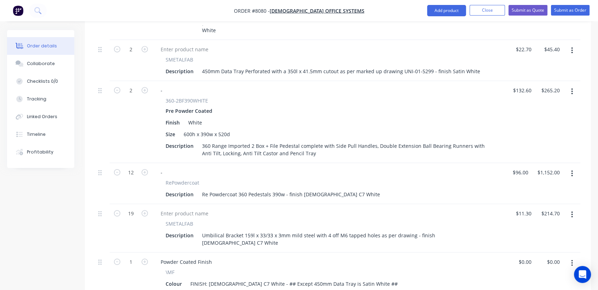
scroll to position [432, 0]
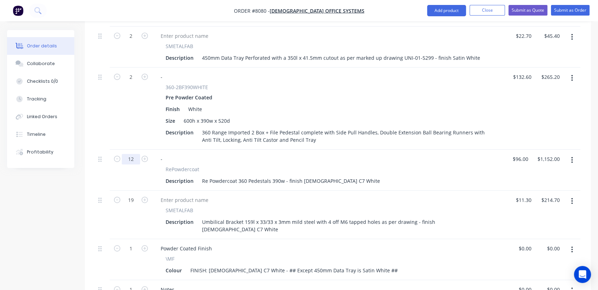
click at [138, 154] on input "12" at bounding box center [131, 159] width 18 height 11
type input "2"
type input "$192.00"
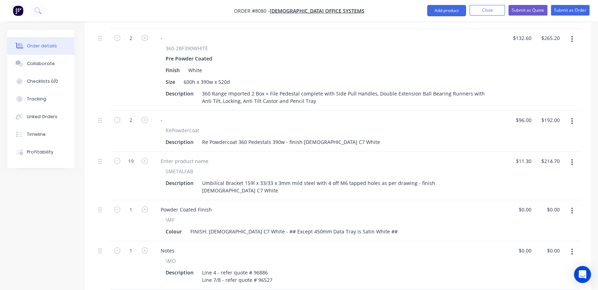
scroll to position [472, 0]
click at [134, 156] on input "19" at bounding box center [131, 161] width 18 height 11
type input "2"
type input "$22.60"
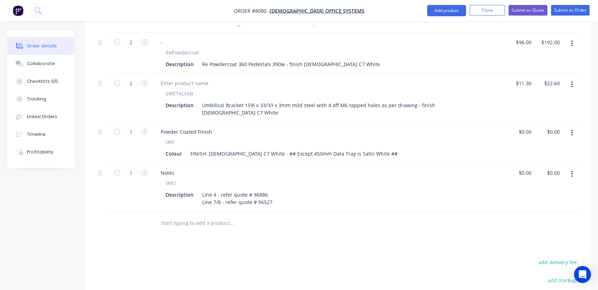
scroll to position [550, 0]
drag, startPoint x: 270, startPoint y: 169, endPoint x: 190, endPoint y: 156, distance: 81.4
click at [196, 178] on div "\MO Description Line 4 - refer quote # 96886 Line 7/8 - refer quote # 96527" at bounding box center [329, 192] width 348 height 28
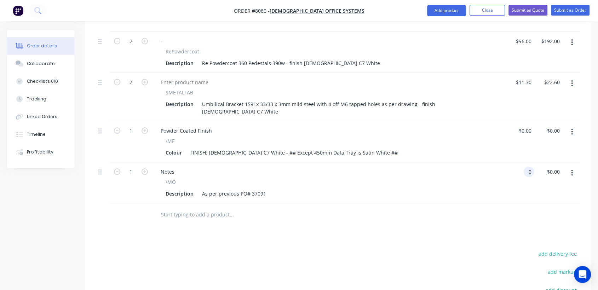
type input "$0.00"
click at [184, 208] on input "text" at bounding box center [232, 215] width 142 height 14
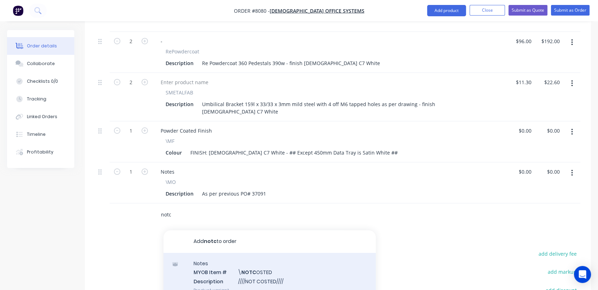
type input "notc"
click at [259, 253] on div "Notes MYOB Item # \ NOTC OSTED Description ////NOT COSTED//// Product variant" at bounding box center [269, 277] width 212 height 48
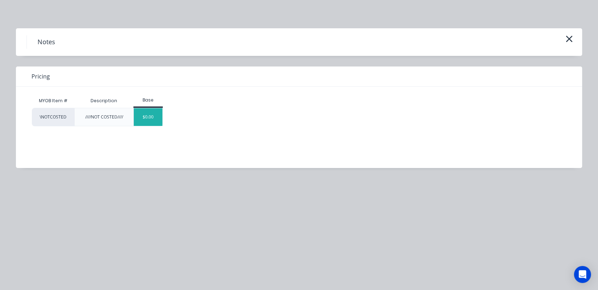
click at [152, 117] on div "$0.00" at bounding box center [148, 117] width 29 height 18
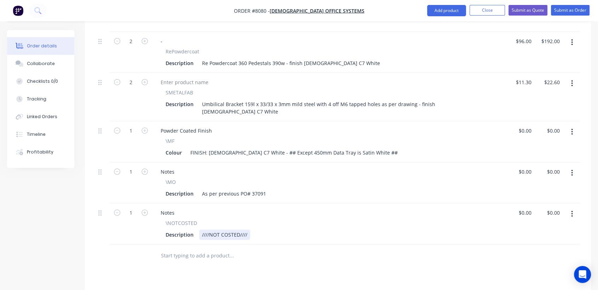
click at [247, 230] on div "////NOT COSTED////" at bounding box center [224, 235] width 51 height 10
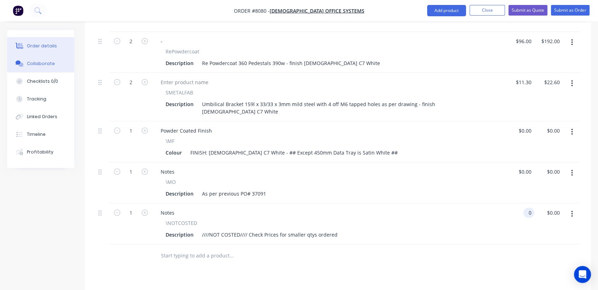
type input "$0.00"
click at [37, 63] on div "Collaborate" at bounding box center [41, 64] width 28 height 6
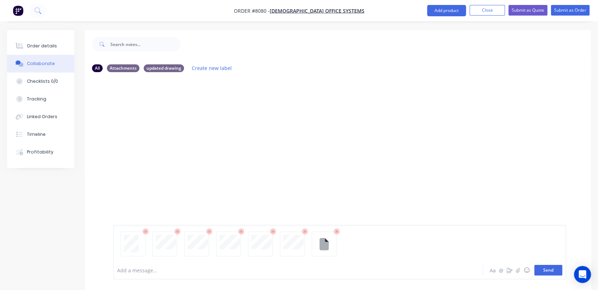
click at [553, 270] on button "Send" at bounding box center [548, 270] width 28 height 11
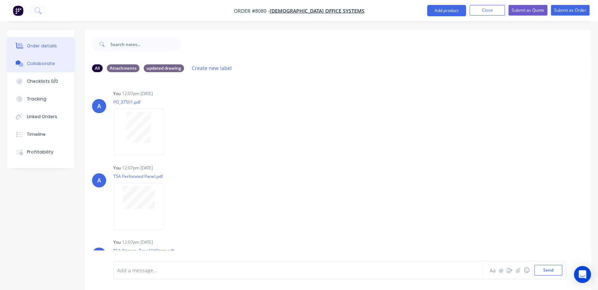
click at [51, 45] on div "Order details" at bounding box center [42, 46] width 30 height 6
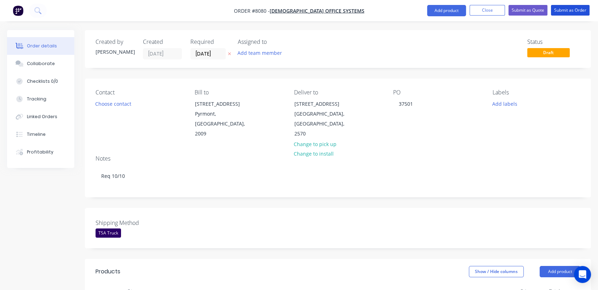
drag, startPoint x: 575, startPoint y: 13, endPoint x: 185, endPoint y: 98, distance: 399.5
click at [575, 13] on button "Submit as Order" at bounding box center [570, 10] width 39 height 11
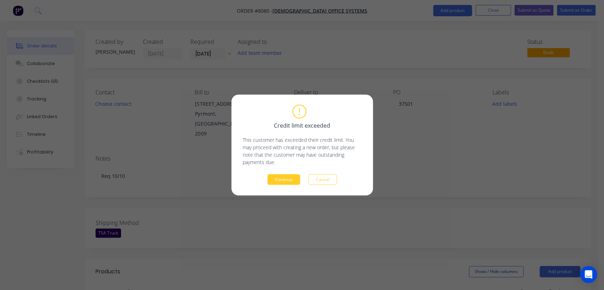
click at [281, 181] on button "Continue" at bounding box center [283, 179] width 33 height 11
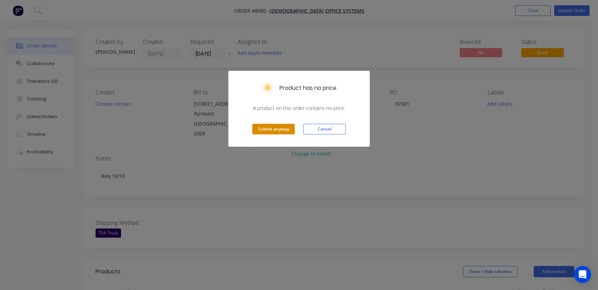
click at [266, 128] on button "Submit anyway" at bounding box center [273, 129] width 42 height 11
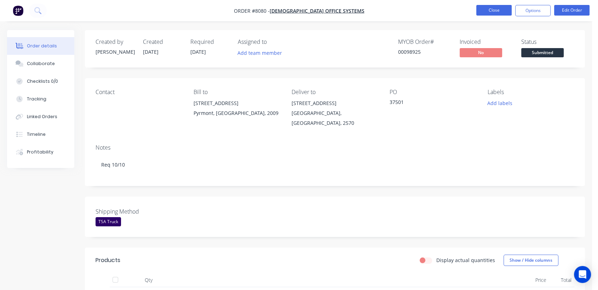
click at [491, 8] on button "Close" at bounding box center [493, 10] width 35 height 11
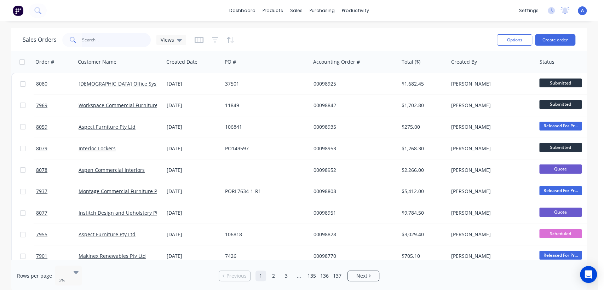
click at [99, 37] on input "text" at bounding box center [116, 40] width 69 height 14
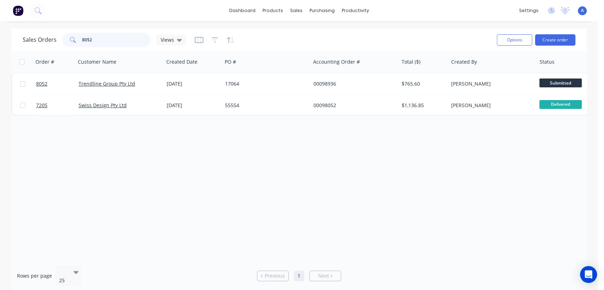
drag, startPoint x: 98, startPoint y: 39, endPoint x: 65, endPoint y: 41, distance: 33.0
click at [65, 41] on div "8052" at bounding box center [106, 40] width 88 height 14
type input "7983"
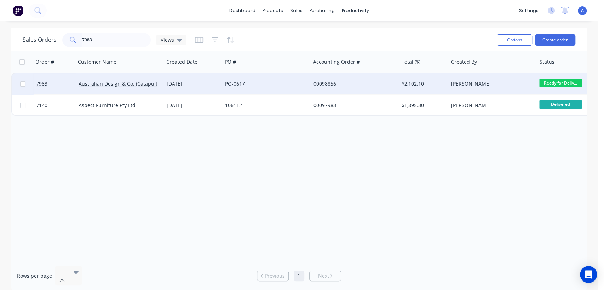
click at [198, 82] on div "[DATE]" at bounding box center [193, 83] width 53 height 7
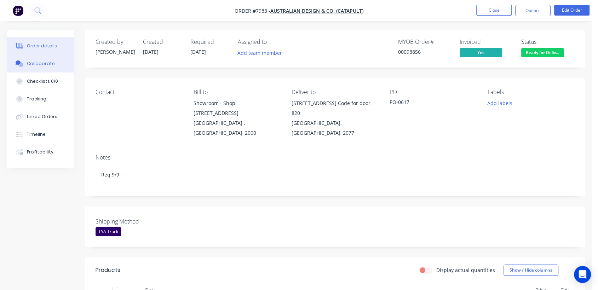
click at [50, 63] on div "Collaborate" at bounding box center [41, 64] width 28 height 6
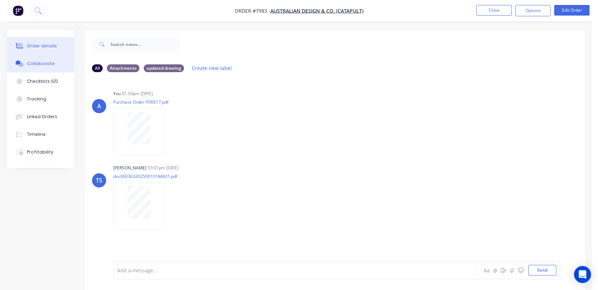
click at [50, 43] on div "Order details" at bounding box center [42, 46] width 30 height 6
